Goal: Communication & Community: Answer question/provide support

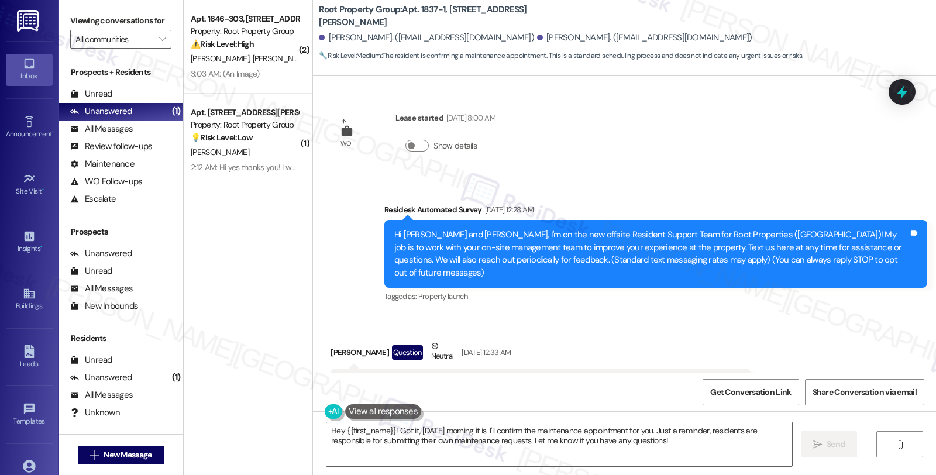
scroll to position [8489, 0]
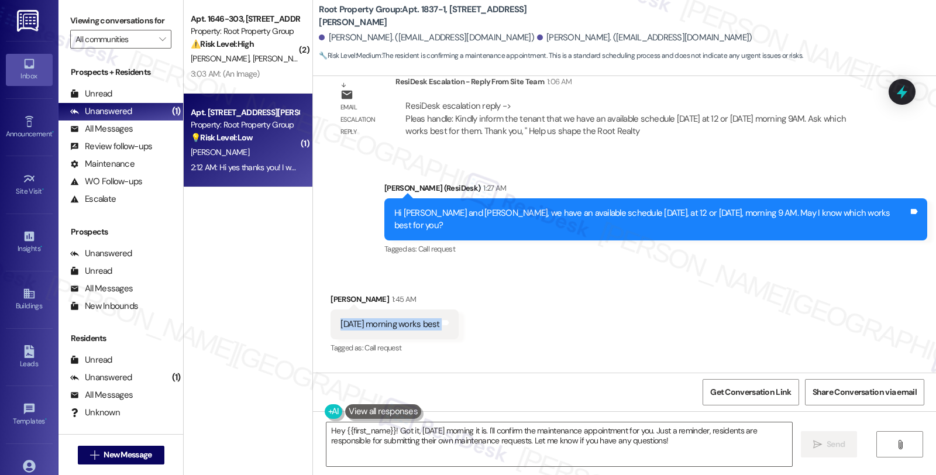
click at [254, 132] on div "💡 Risk Level: Low The resident is inquiring about a specific parking spot, whic…" at bounding box center [245, 138] width 108 height 12
type textarea "Fetching suggested responses. Please feel free to read through the conversation…"
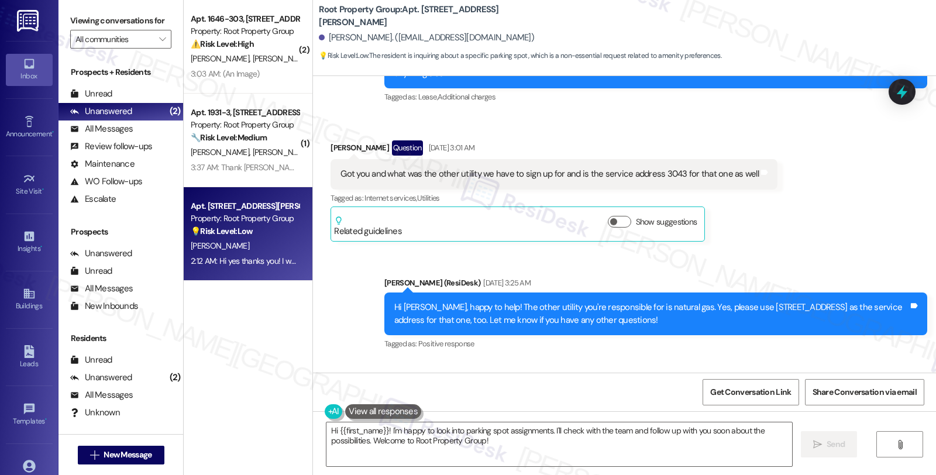
scroll to position [1039, 0]
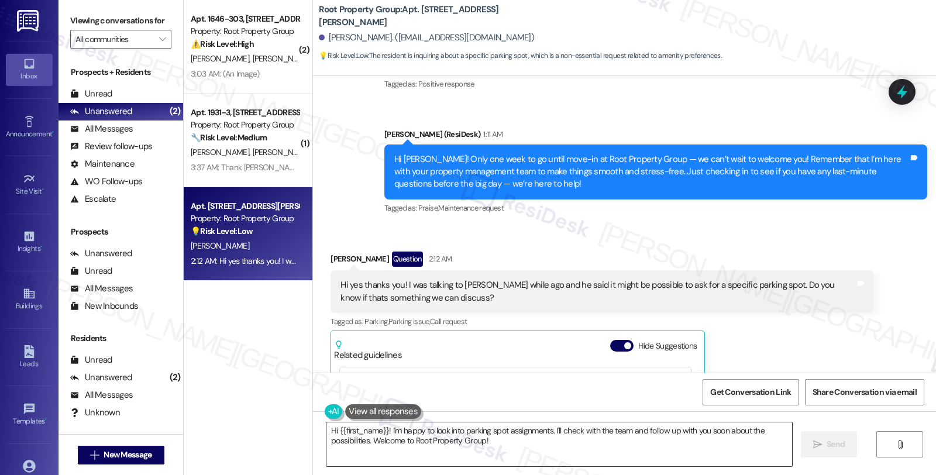
click at [381, 429] on textarea "Hi {{first_name}}! I'm happy to look into parking spot assignments. I'll check …" at bounding box center [559, 444] width 466 height 44
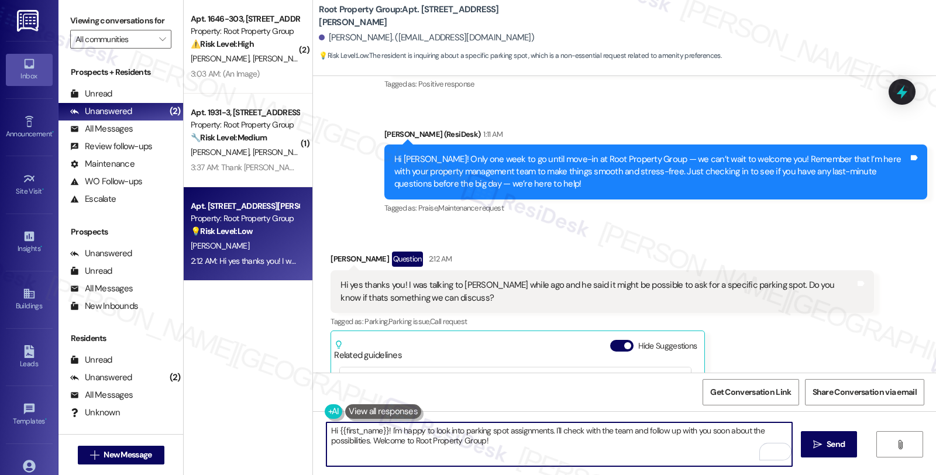
click at [326, 430] on textarea "Hi {{first_name}}! I'm happy to look into parking spot assignments. I'll check …" at bounding box center [559, 444] width 466 height 44
click at [395, 435] on textarea "I understand you'd li Hi {{first_name}}! I'm happy to look into parking spot as…" at bounding box center [559, 444] width 466 height 44
click at [437, 430] on textarea "I understand you'd li Hi {{first_name}}! I'm happy to look into parking spot as…" at bounding box center [559, 444] width 466 height 44
click at [433, 428] on textarea "I understand you'd like to check Hi {{first_name}}! I'm happy to look into park…" at bounding box center [559, 444] width 466 height 44
click at [620, 433] on textarea "I understand you'd like to ask for a specific parking spot. I'm happy to check …" at bounding box center [559, 444] width 466 height 44
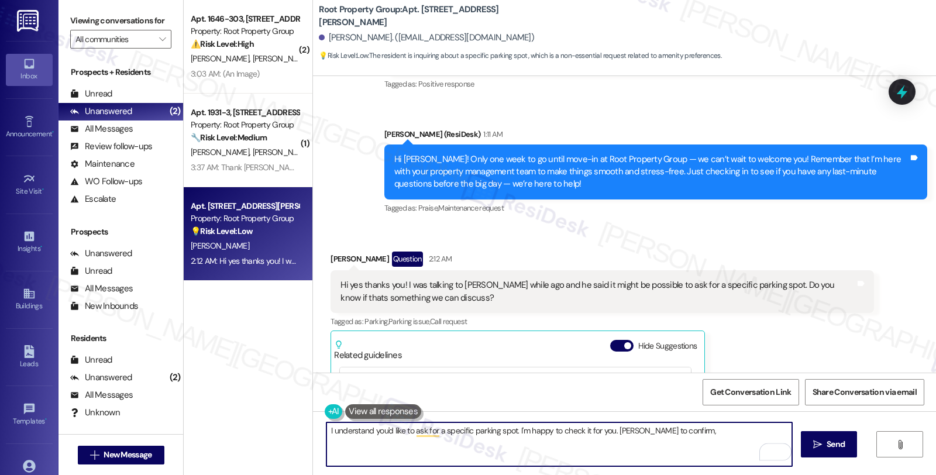
click at [620, 433] on textarea "I understand you'd like to ask for a specific parking spot. I'm happy to check …" at bounding box center [559, 444] width 466 height 44
click at [677, 428] on textarea "I understand you'd like to ask for a specific parking spot. I'm happy to check …" at bounding box center [559, 444] width 466 height 44
click at [715, 429] on textarea "I understand you'd like to ask for a specific parking spot. I'm happy to check …" at bounding box center [559, 444] width 466 height 44
click at [533, 443] on textarea "I understand you'd like to ask for a specific parking spot. I'm happy to check …" at bounding box center [559, 444] width 466 height 44
click at [595, 452] on textarea "I understand you'd like to ask for a specific parking spot. I'm happy to check …" at bounding box center [559, 444] width 466 height 44
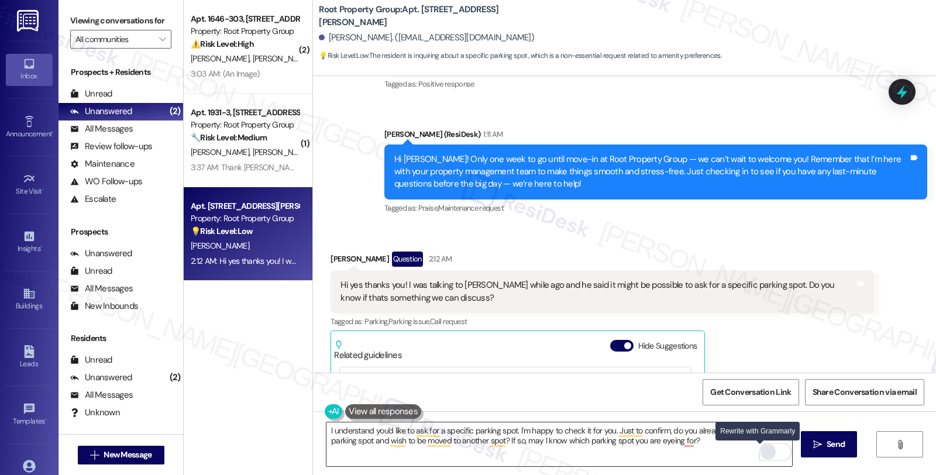
click at [762, 454] on div "Rewrite with Grammarly" at bounding box center [768, 451] width 13 height 13
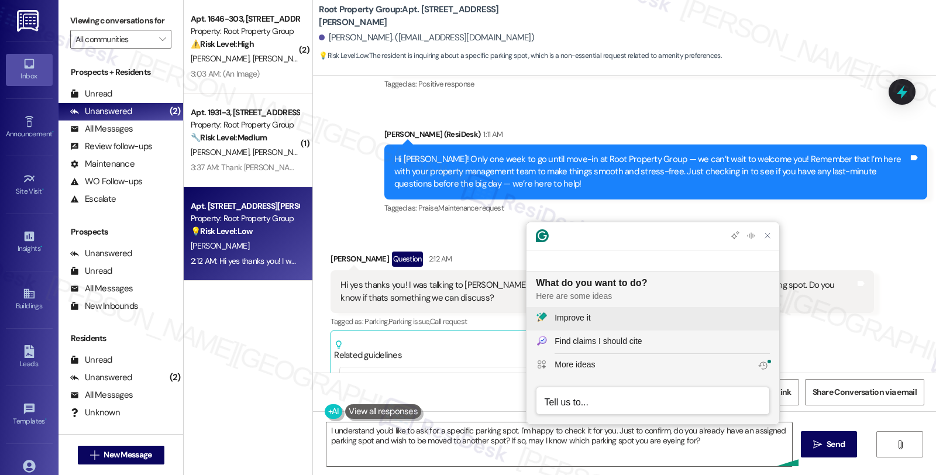
scroll to position [0, 0]
click at [606, 315] on div "Improve it" at bounding box center [662, 318] width 215 height 12
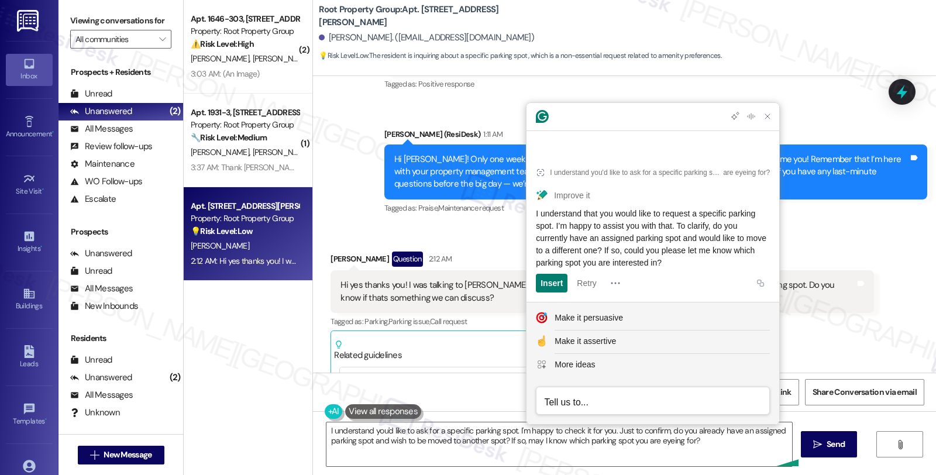
drag, startPoint x: 709, startPoint y: 259, endPoint x: 526, endPoint y: 214, distance: 188.0
click at [526, 214] on article "I understand you'd like to ask for a specific parking spot. I'm happy to check …" at bounding box center [652, 226] width 253 height 150
click at [463, 453] on textarea "I understand you'd like to ask for a specific parking spot. I'm happy to check …" at bounding box center [559, 444] width 466 height 44
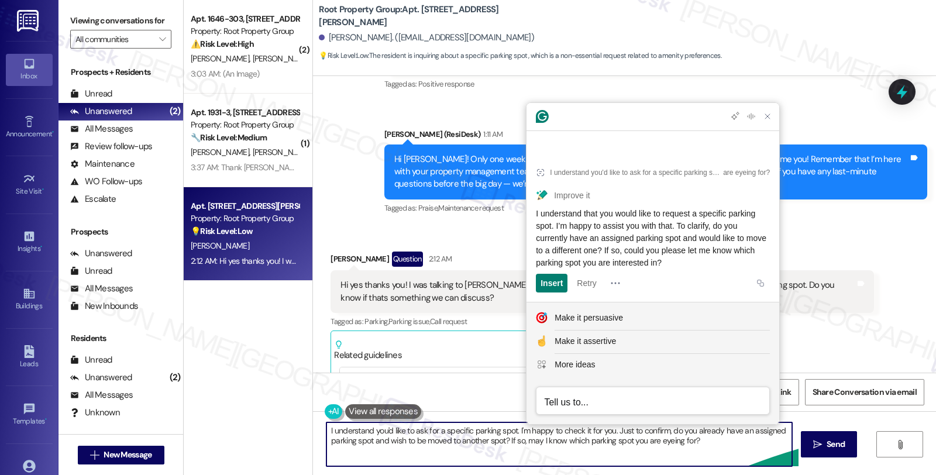
paste textarea "that you would like to request a specific parking spot. I’m happy to assist you…"
type textarea "I understand that you would like to request a specific parking spot. I’m happy …"
click at [848, 449] on button " Send" at bounding box center [829, 444] width 57 height 26
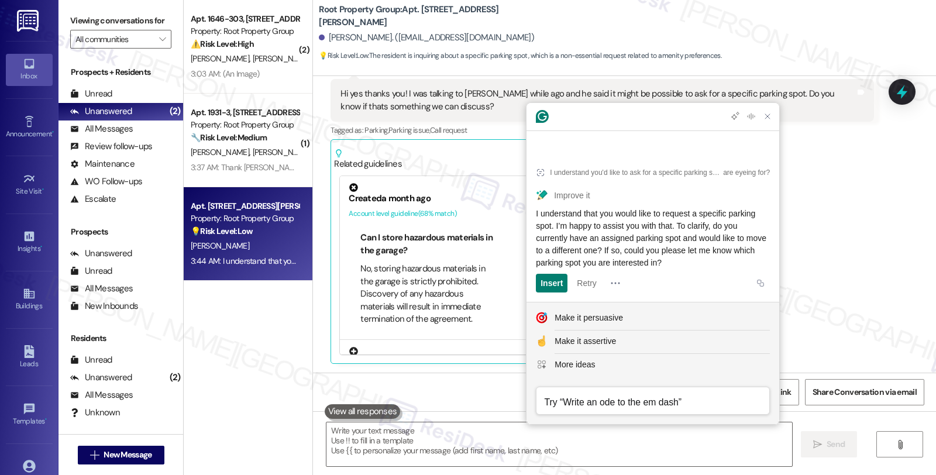
scroll to position [683, 0]
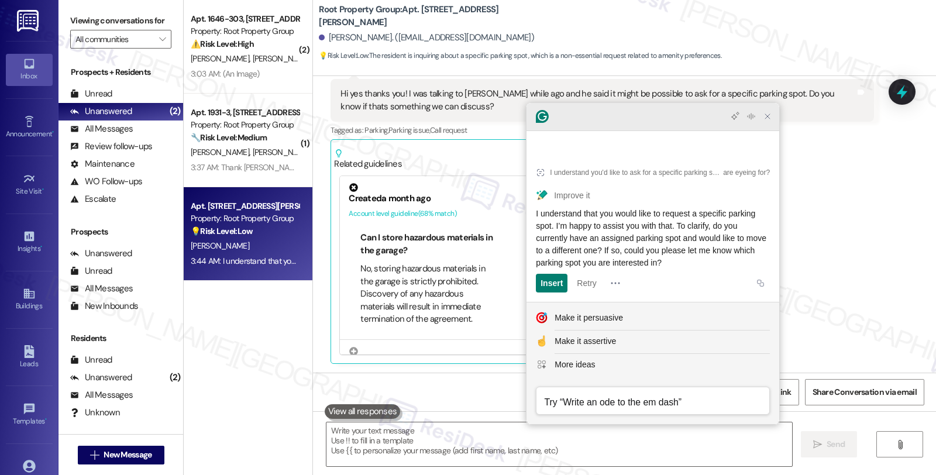
click at [767, 121] on icon "Close Grammarly Assistant" at bounding box center [767, 116] width 9 height 9
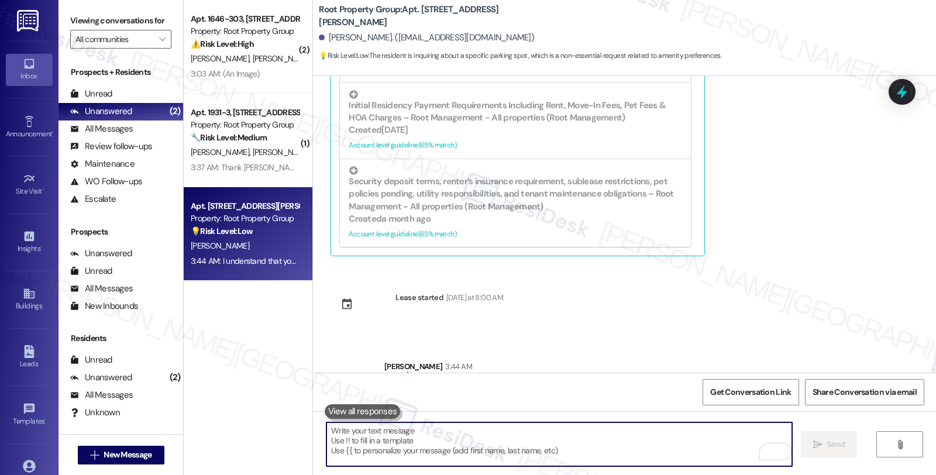
scroll to position [1393, 0]
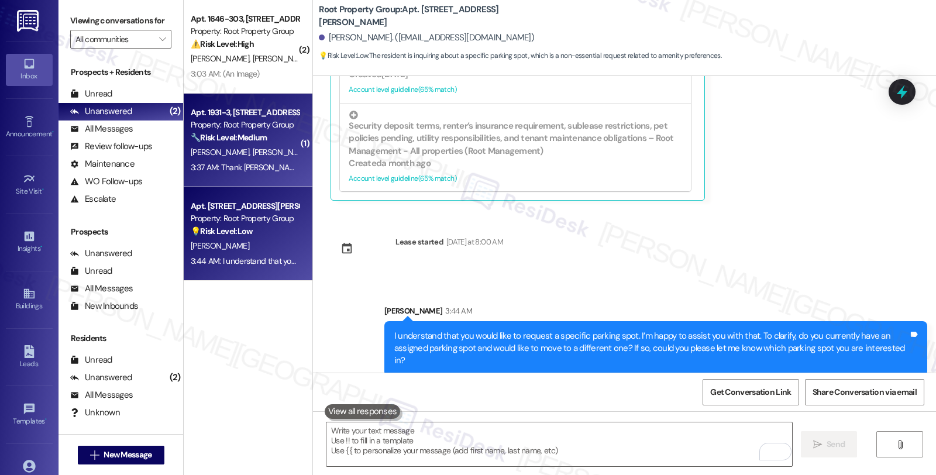
click at [261, 158] on div "[PERSON_NAME] [PERSON_NAME]" at bounding box center [245, 152] width 111 height 15
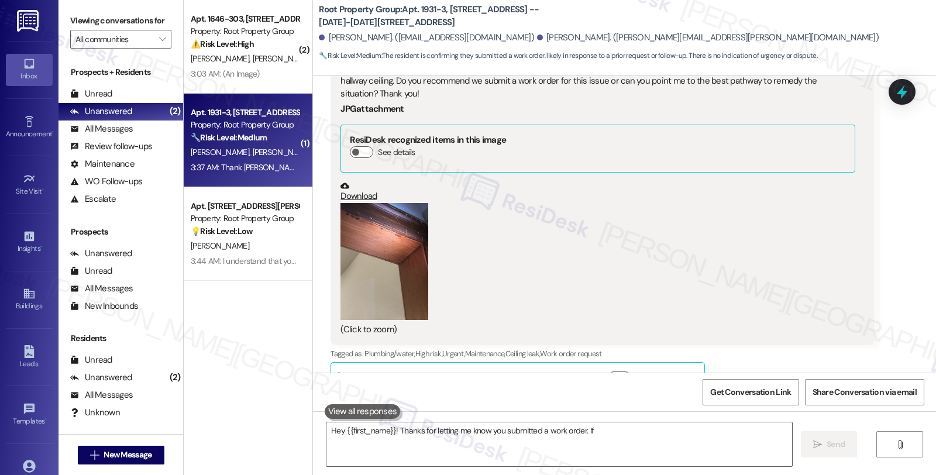
scroll to position [595, 0]
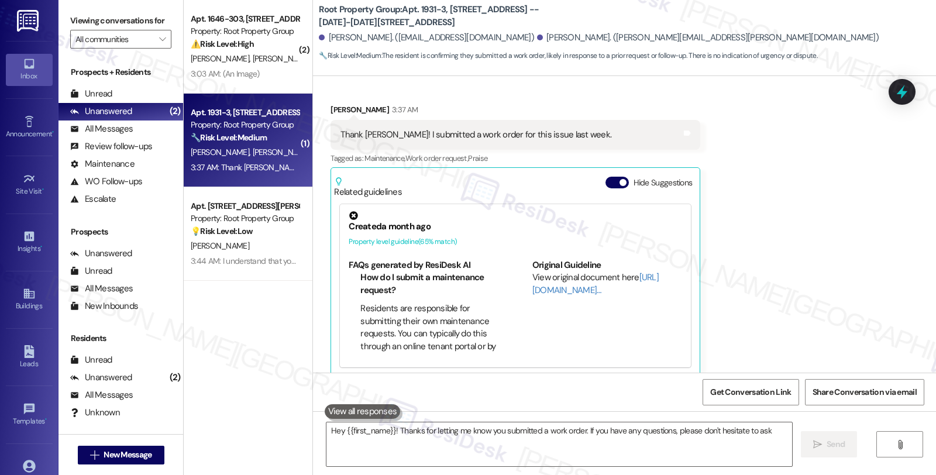
type textarea "Hey {{first_name}}! Thanks for letting me know you submitted a work order. If y…"
